Goal: Task Accomplishment & Management: Complete application form

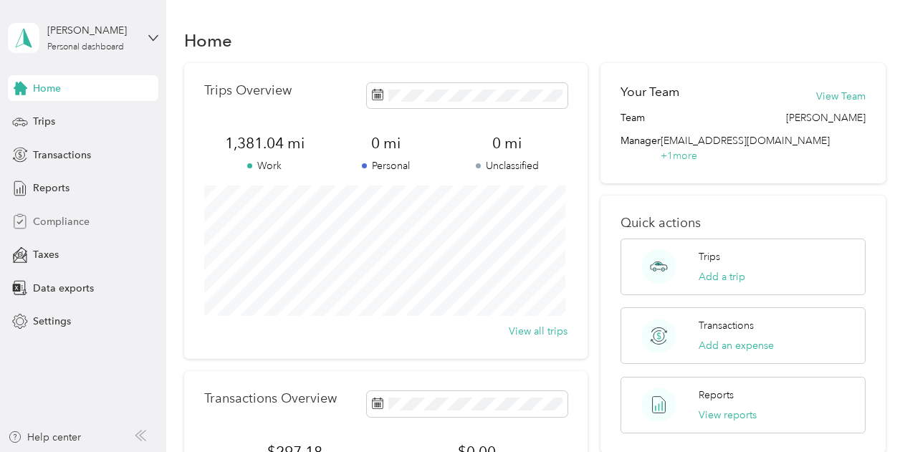
click at [64, 221] on span "Compliance" at bounding box center [61, 221] width 57 height 15
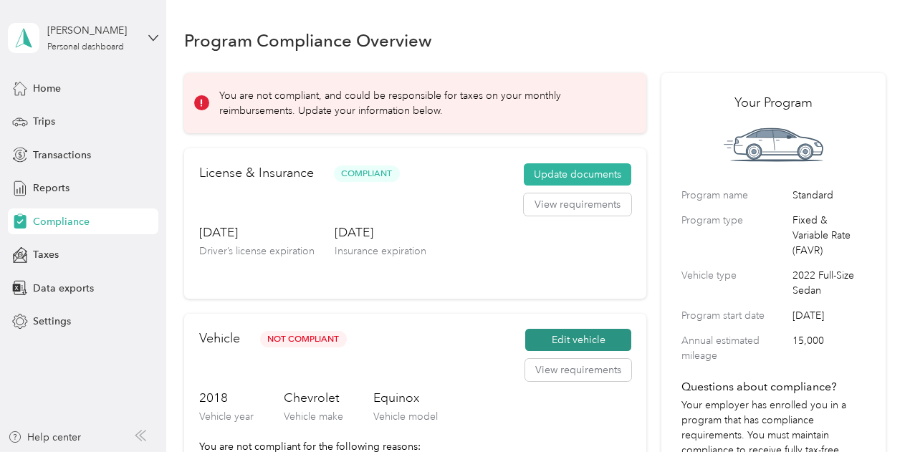
click at [582, 337] on button "Edit vehicle" at bounding box center [578, 340] width 106 height 23
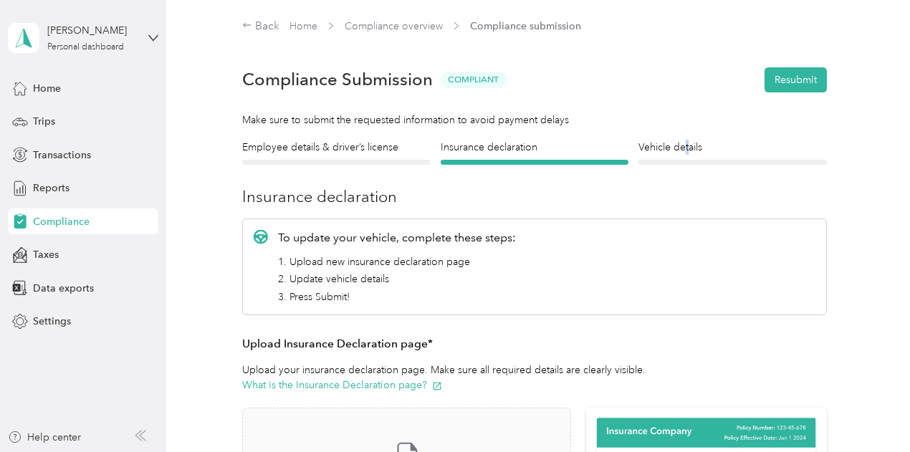
click at [685, 132] on section "Back Home Compliance overview Compliance submission Compliance Submission Compl…" at bounding box center [534, 421] width 701 height 806
click at [682, 147] on h4 "Vehicle details" at bounding box center [732, 147] width 188 height 15
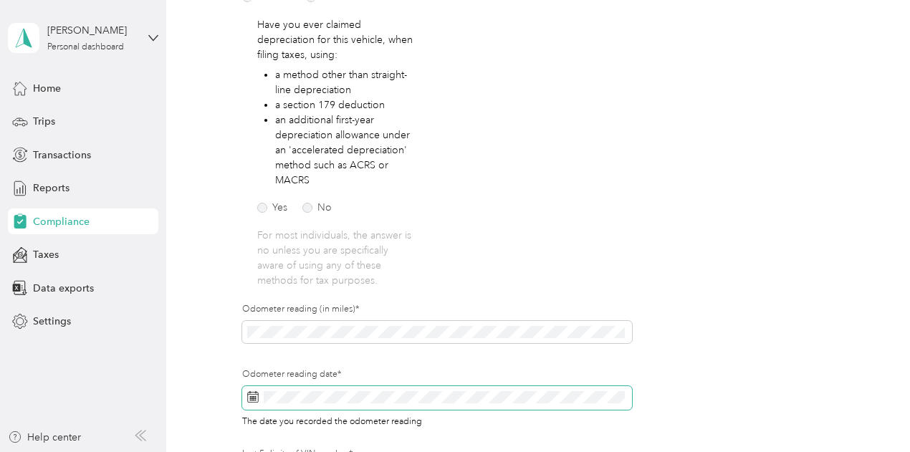
scroll to position [358, 0]
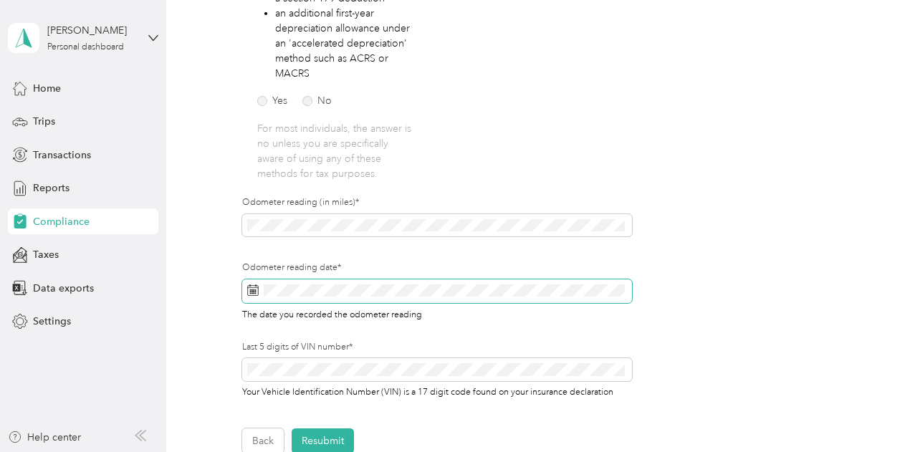
click at [253, 294] on icon at bounding box center [252, 289] width 11 height 11
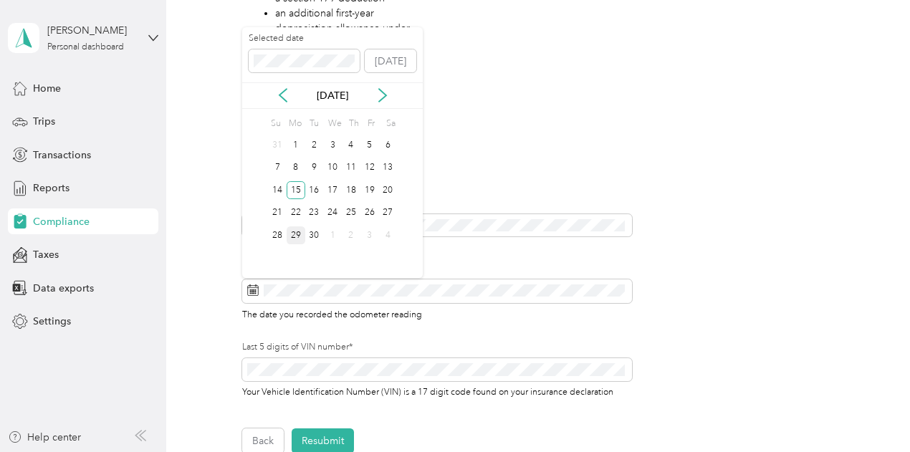
click at [296, 230] on div "29" at bounding box center [295, 235] width 19 height 18
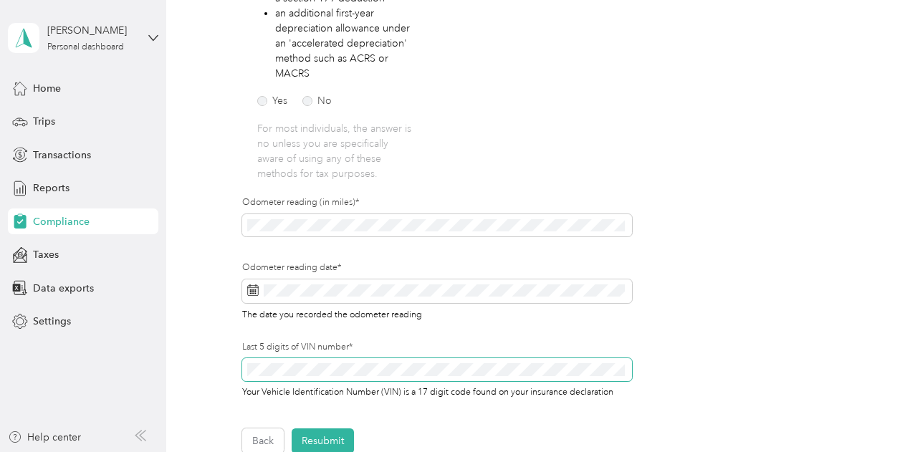
click at [372, 367] on span at bounding box center [437, 369] width 390 height 23
click at [311, 430] on button "Resubmit" at bounding box center [322, 440] width 62 height 25
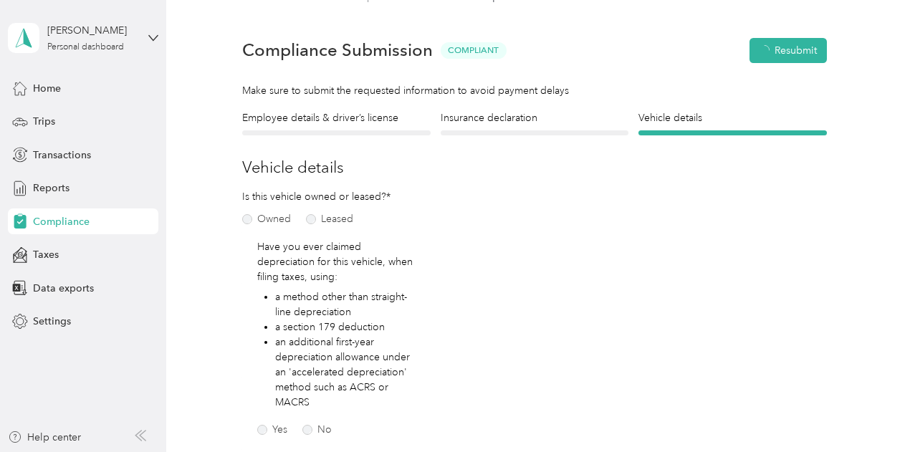
scroll to position [17, 0]
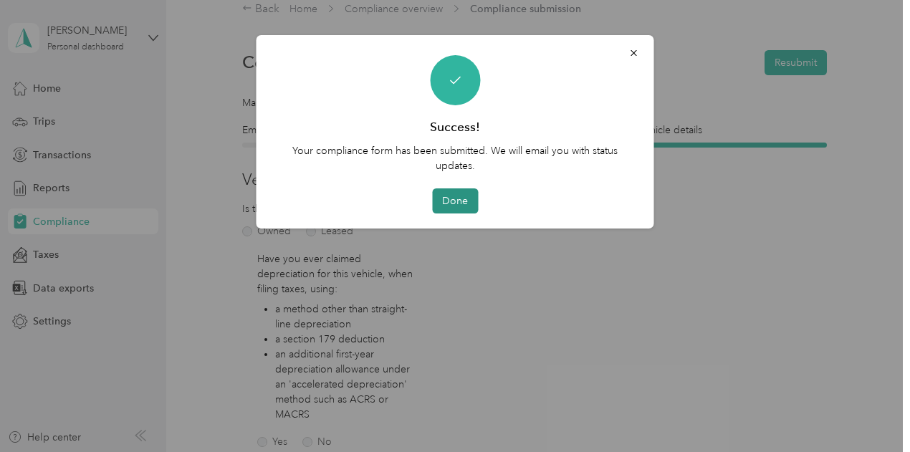
click at [466, 203] on button "Done" at bounding box center [455, 200] width 46 height 25
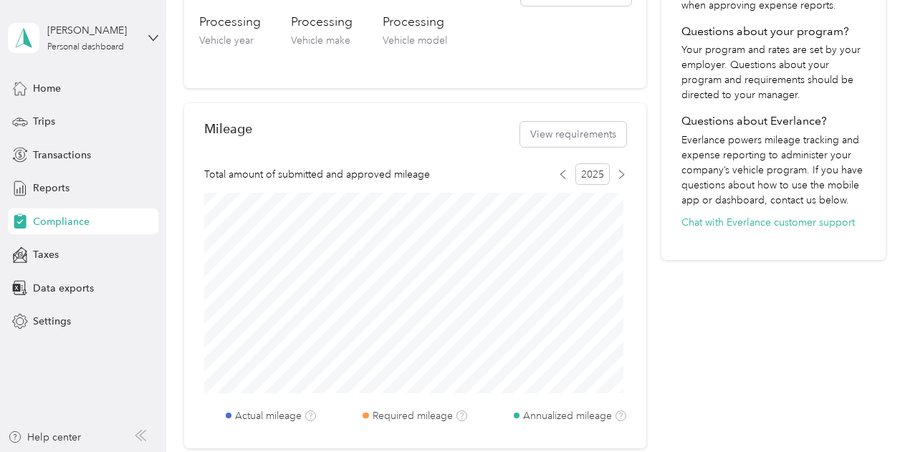
scroll to position [645, 0]
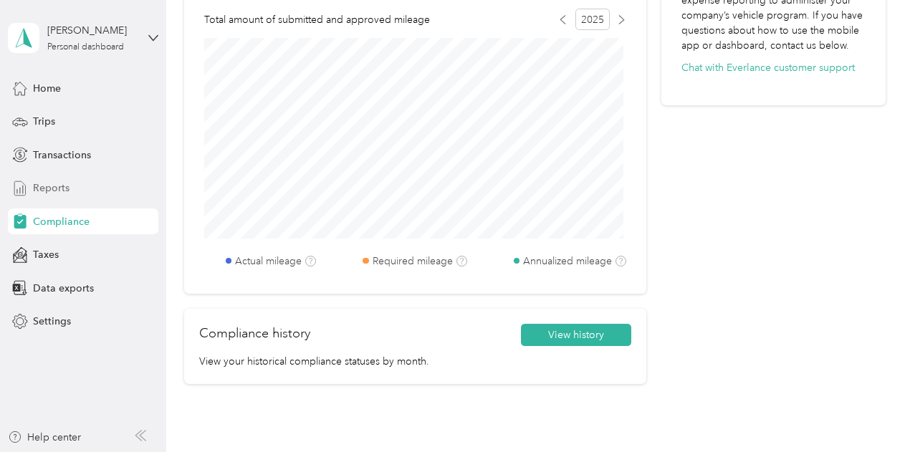
click at [63, 180] on div "Reports" at bounding box center [83, 188] width 150 height 26
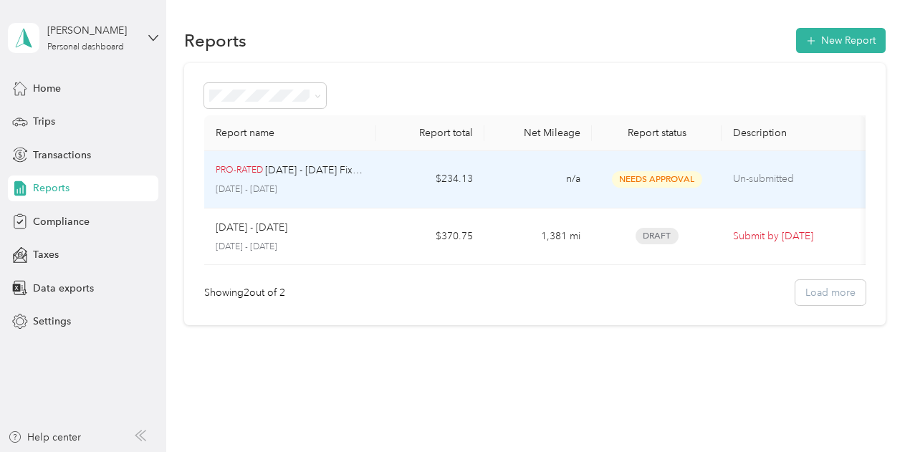
drag, startPoint x: 450, startPoint y: 184, endPoint x: 451, endPoint y: 194, distance: 10.1
click at [451, 194] on td "$234.13" at bounding box center [429, 179] width 107 height 57
click at [492, 187] on td "n/a" at bounding box center [537, 179] width 107 height 57
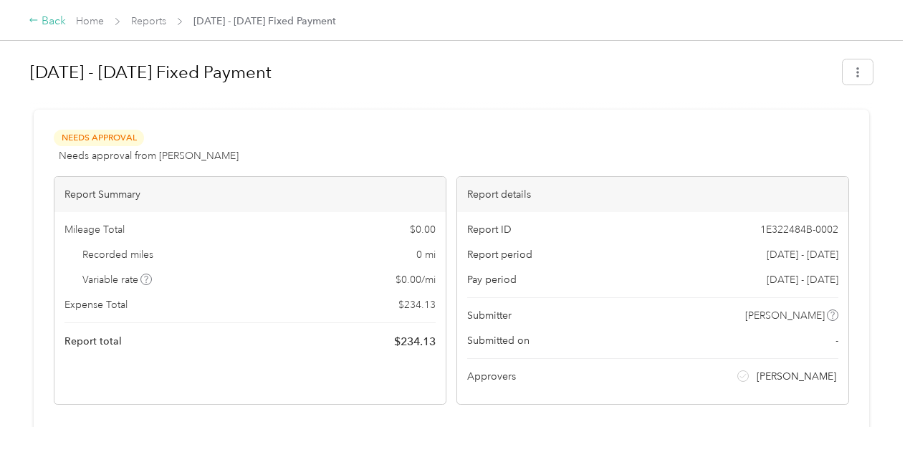
click at [37, 19] on icon at bounding box center [34, 20] width 10 height 10
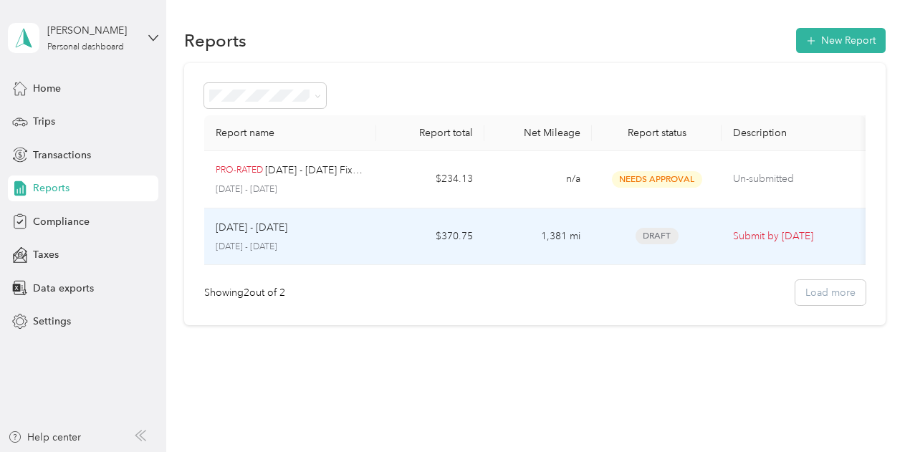
click at [264, 224] on p "[DATE] - [DATE]" at bounding box center [252, 228] width 72 height 16
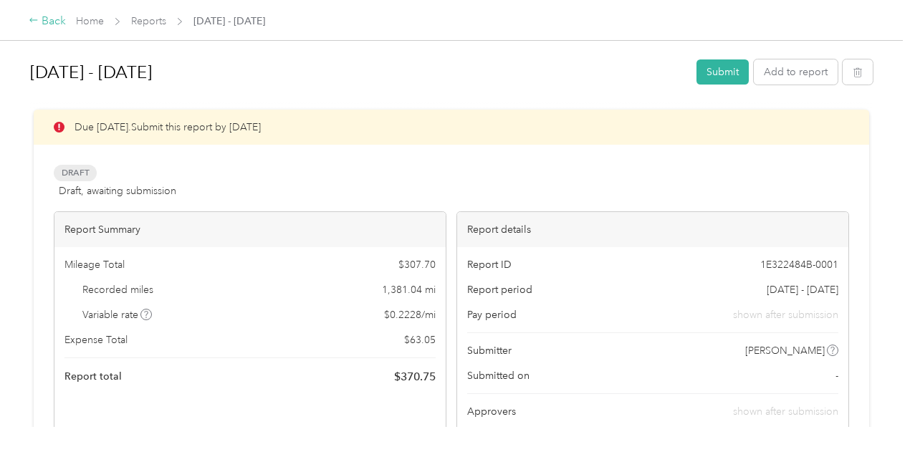
click at [38, 18] on icon at bounding box center [34, 20] width 10 height 10
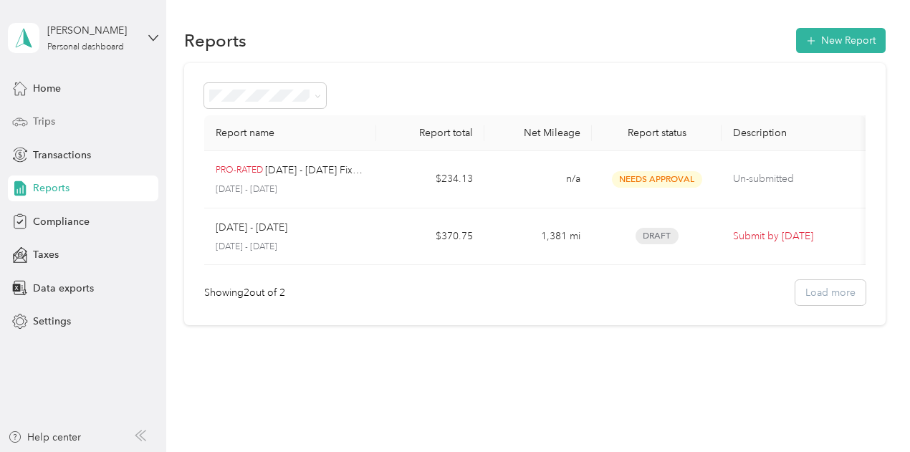
click at [44, 125] on span "Trips" at bounding box center [44, 121] width 22 height 15
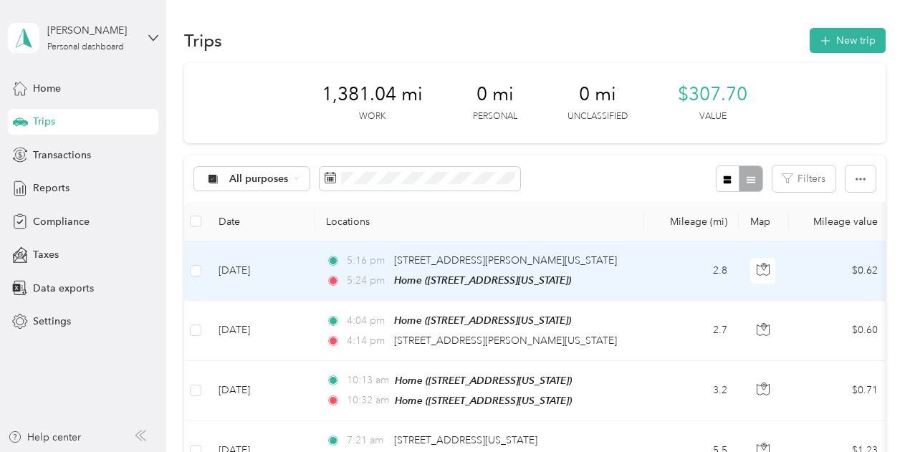
click at [195, 260] on td at bounding box center [195, 270] width 23 height 59
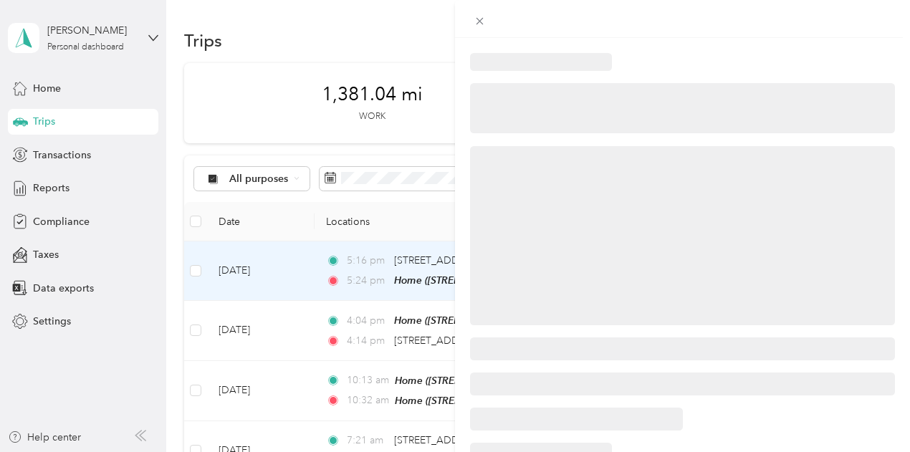
click at [198, 271] on div at bounding box center [455, 226] width 910 height 452
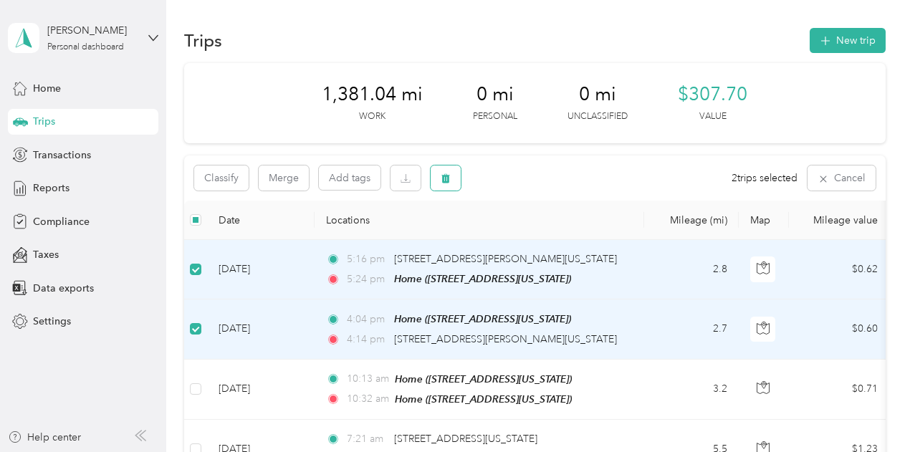
click at [449, 168] on button "button" at bounding box center [445, 177] width 30 height 25
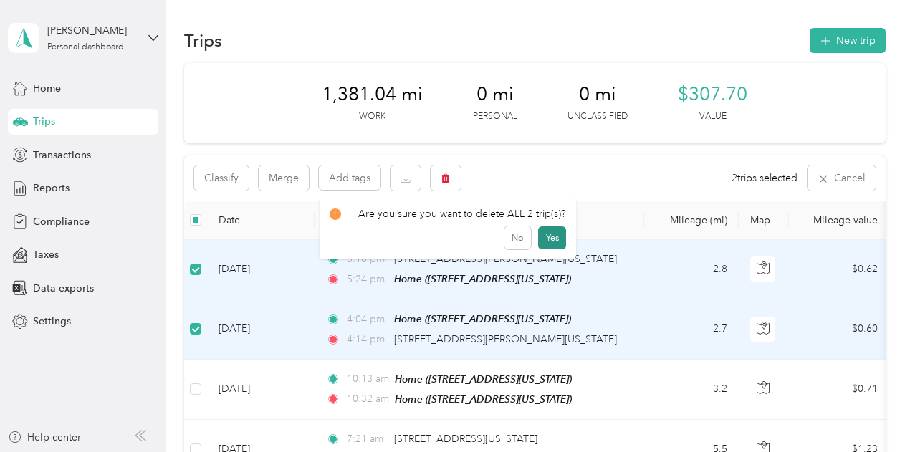
click at [544, 236] on button "Yes" at bounding box center [552, 237] width 28 height 23
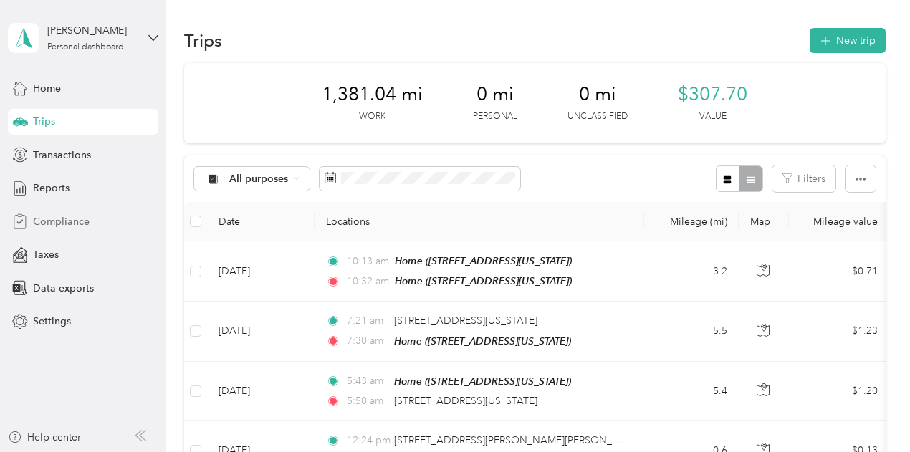
click at [67, 216] on span "Compliance" at bounding box center [61, 221] width 57 height 15
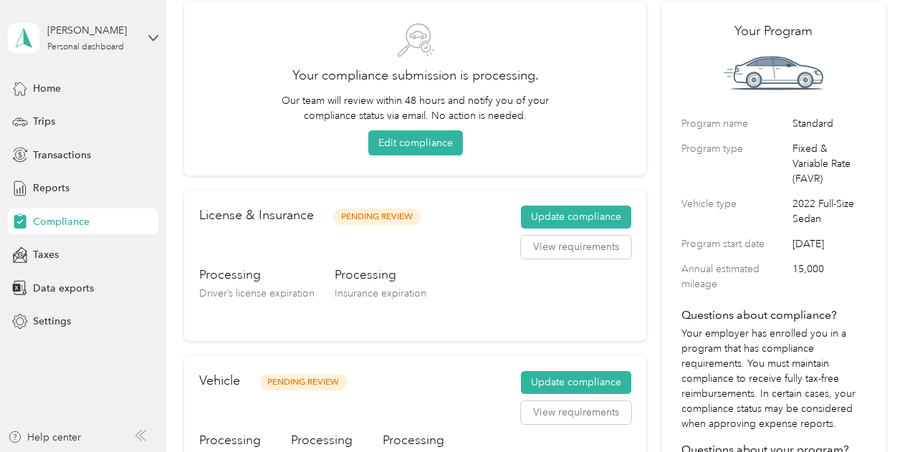
scroll to position [143, 0]
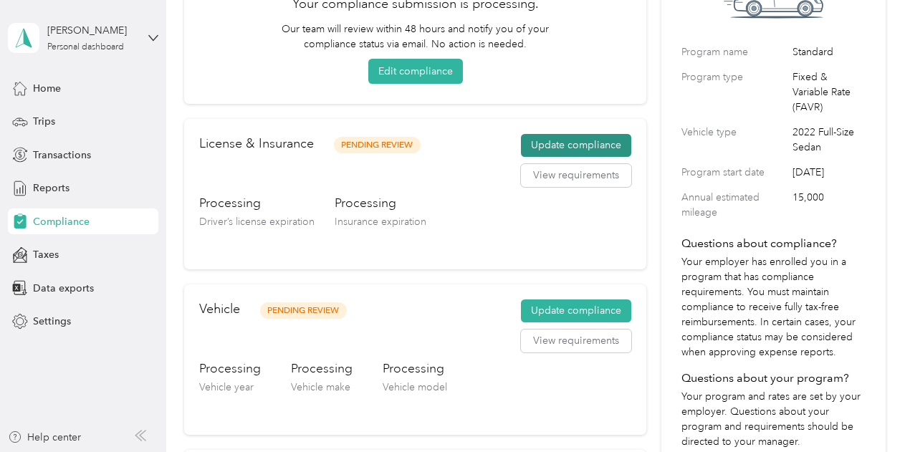
click at [560, 142] on button "Update compliance" at bounding box center [576, 145] width 110 height 23
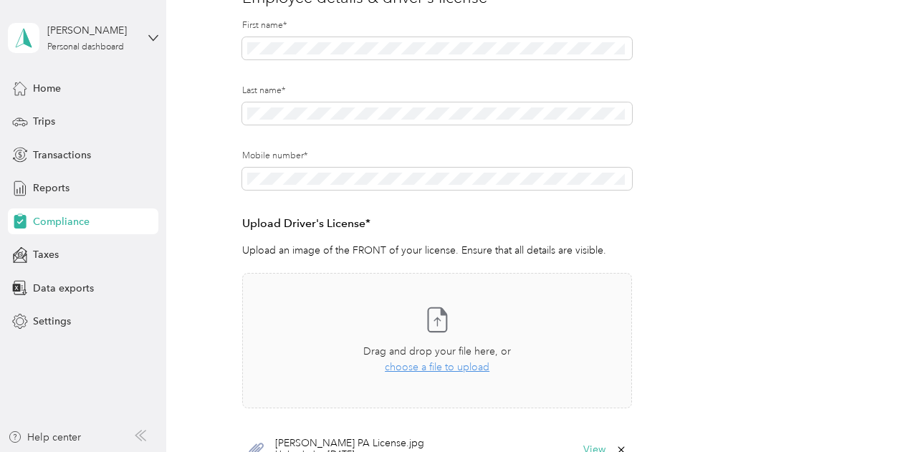
scroll to position [414, 0]
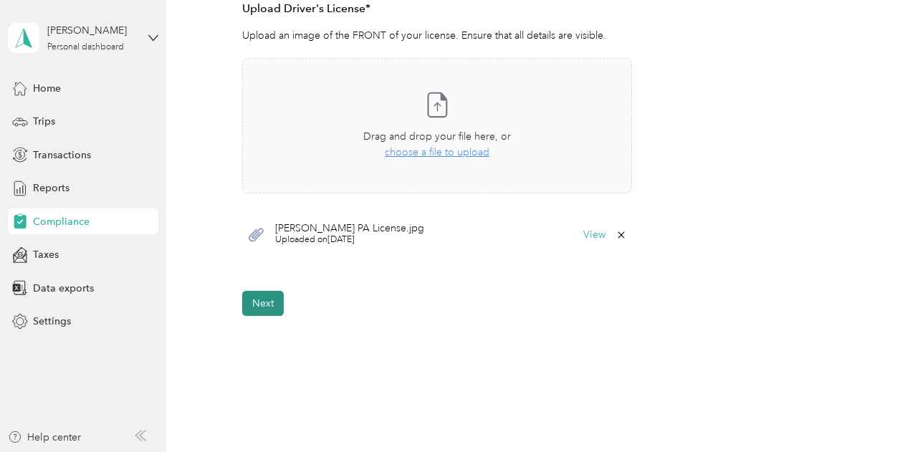
click at [262, 302] on button "Next" at bounding box center [263, 303] width 42 height 25
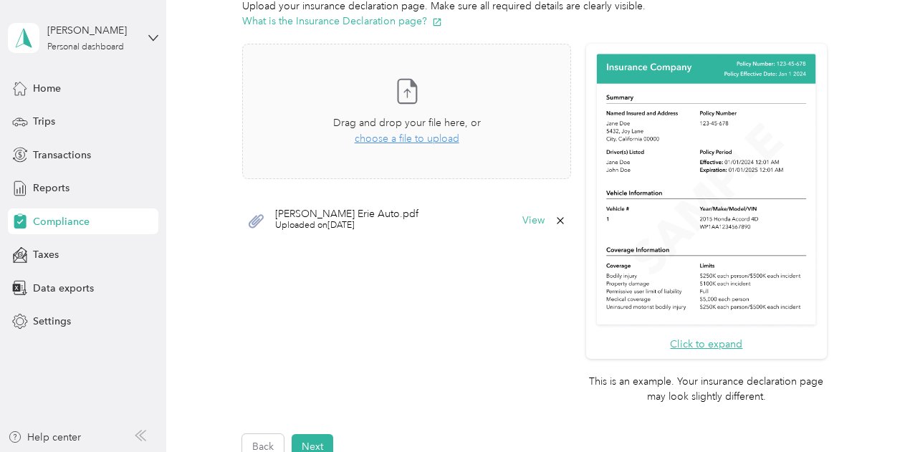
scroll to position [363, 0]
